Goal: Task Accomplishment & Management: Manage account settings

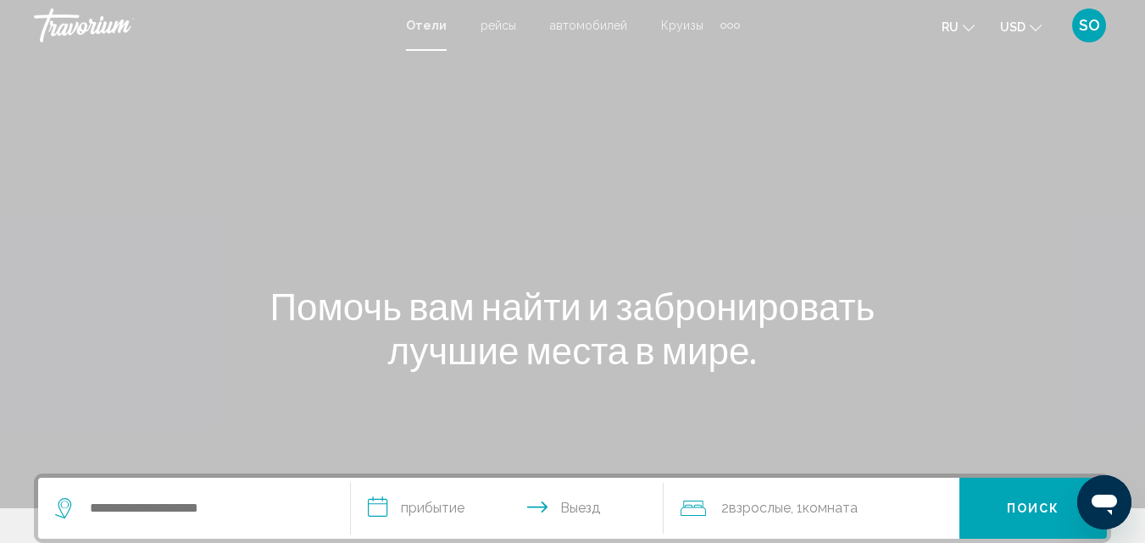
click at [1098, 32] on span "SO" at bounding box center [1088, 25] width 21 height 17
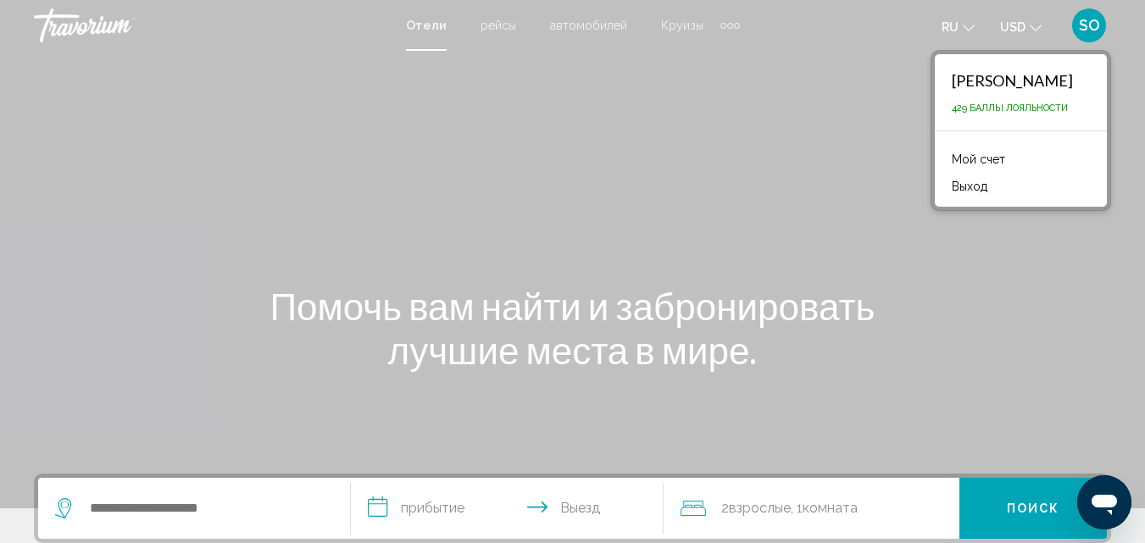
click at [1005, 156] on link "Мой счет" at bounding box center [978, 159] width 70 height 22
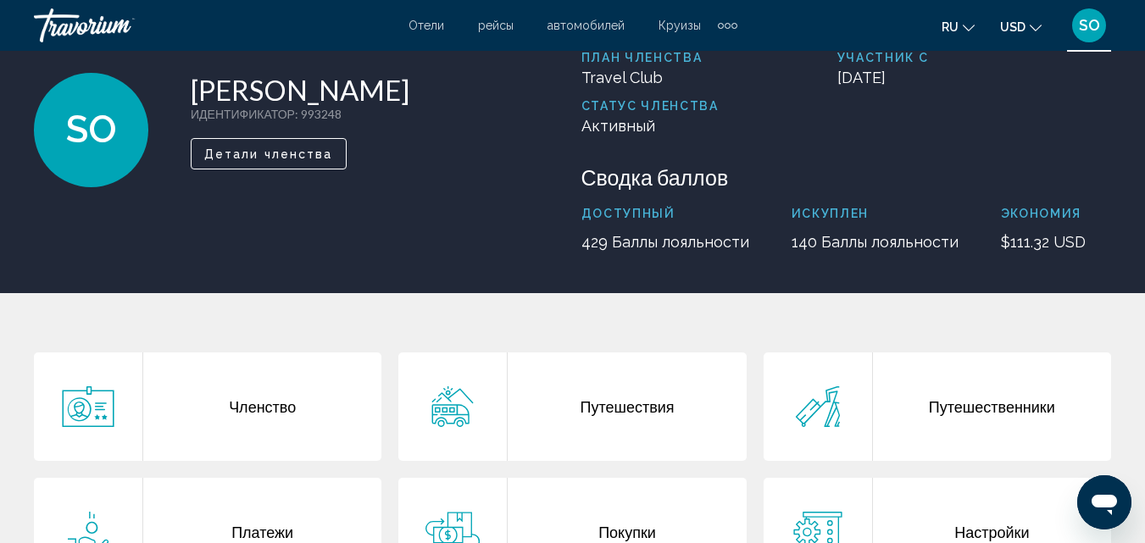
scroll to position [254, 0]
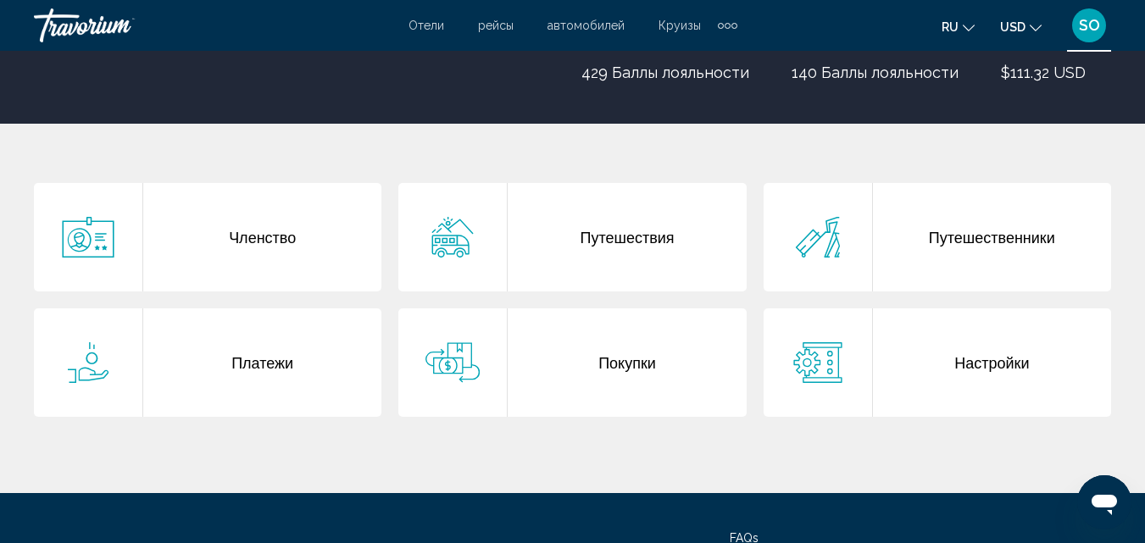
click at [636, 329] on div "Покупки" at bounding box center [626, 362] width 238 height 108
